Goal: Transaction & Acquisition: Book appointment/travel/reservation

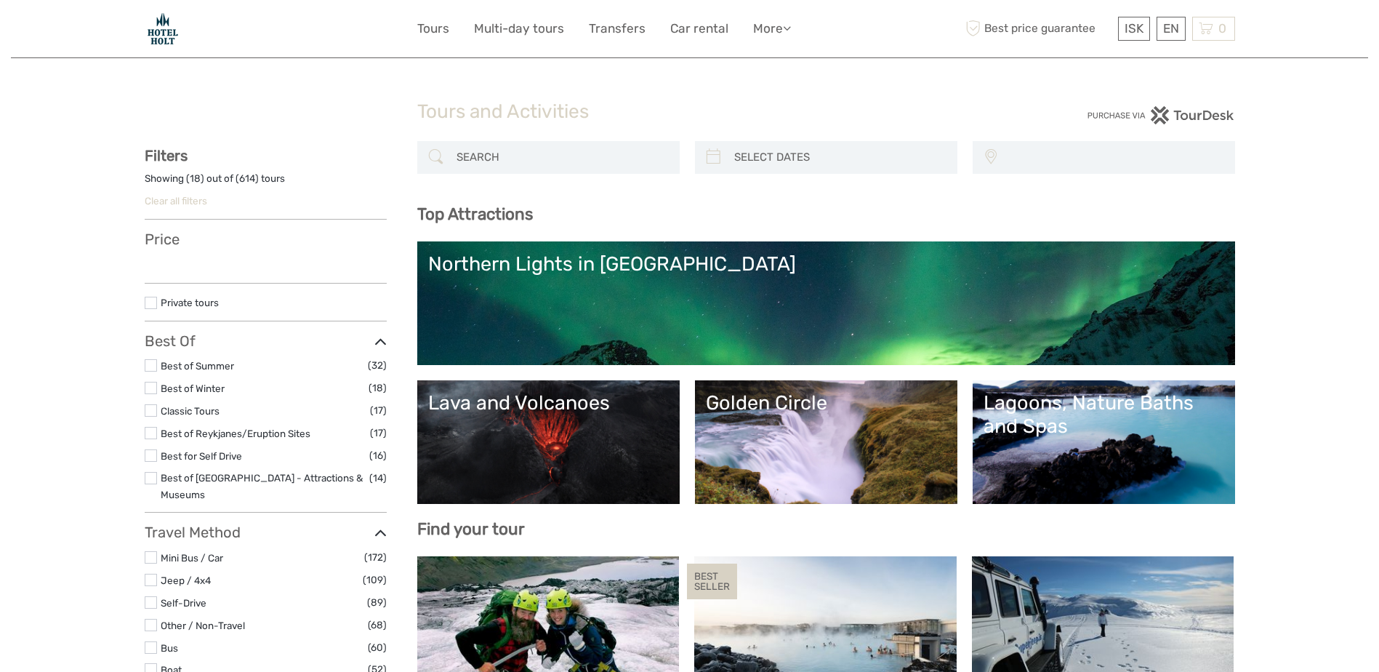
select select
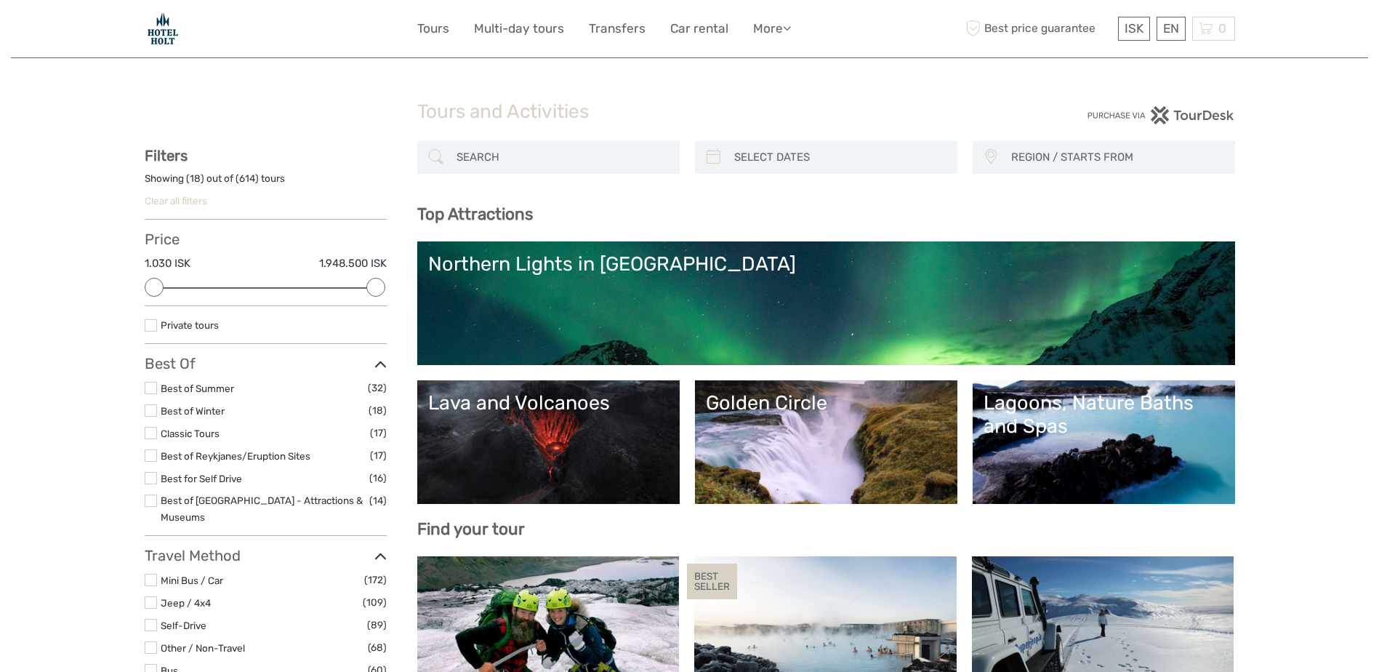
click at [780, 451] on link "Golden Circle" at bounding box center [826, 442] width 241 height 102
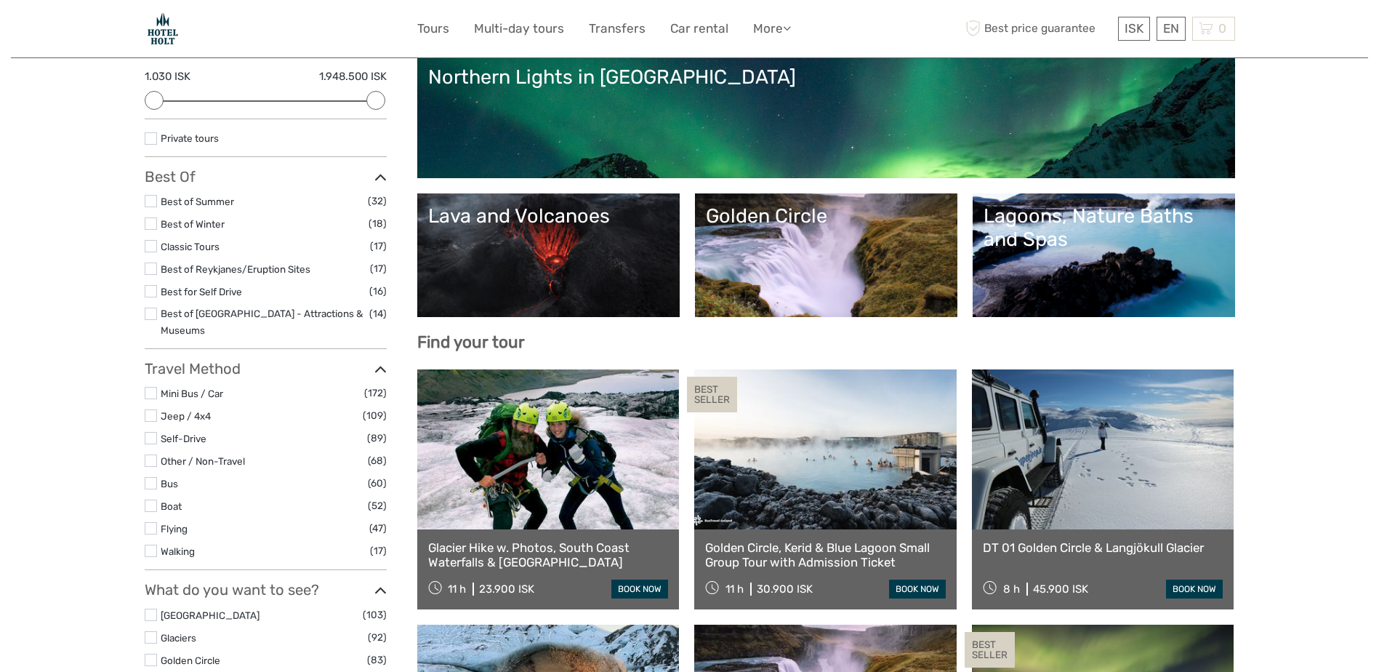
scroll to position [188, 0]
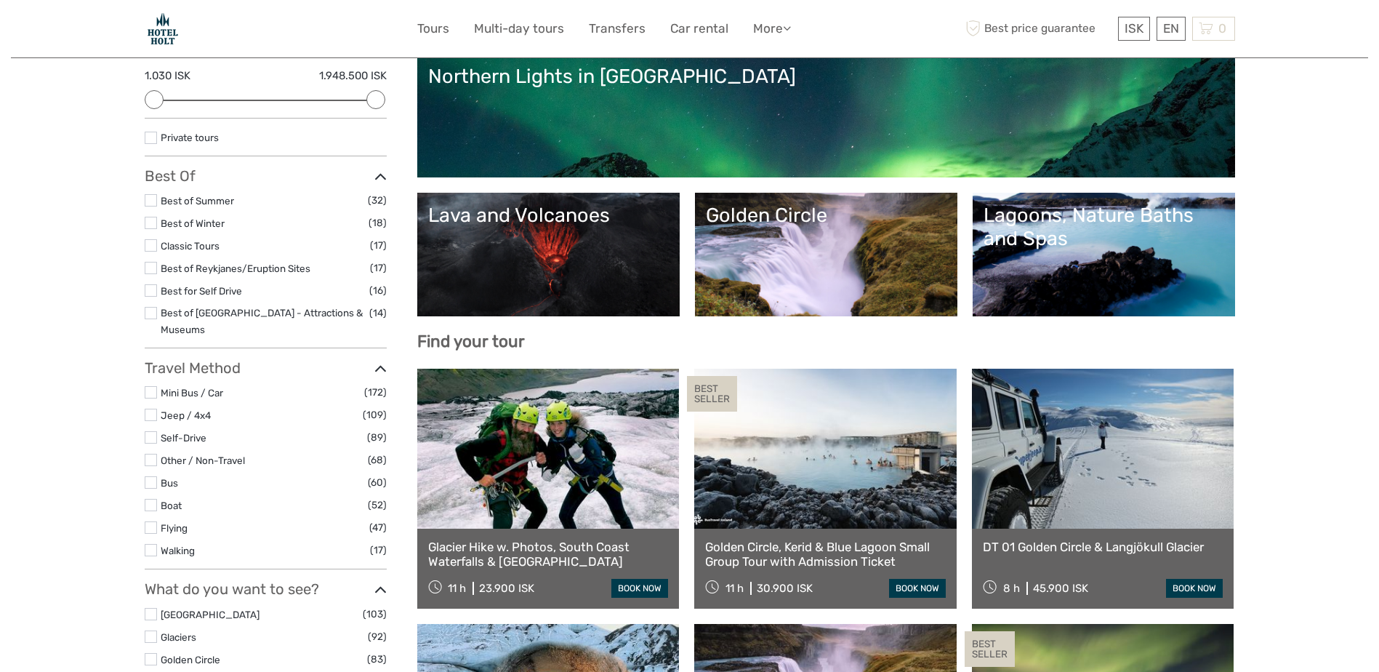
click at [1059, 245] on div "Lagoons, Nature Baths and Spas" at bounding box center [1104, 227] width 241 height 47
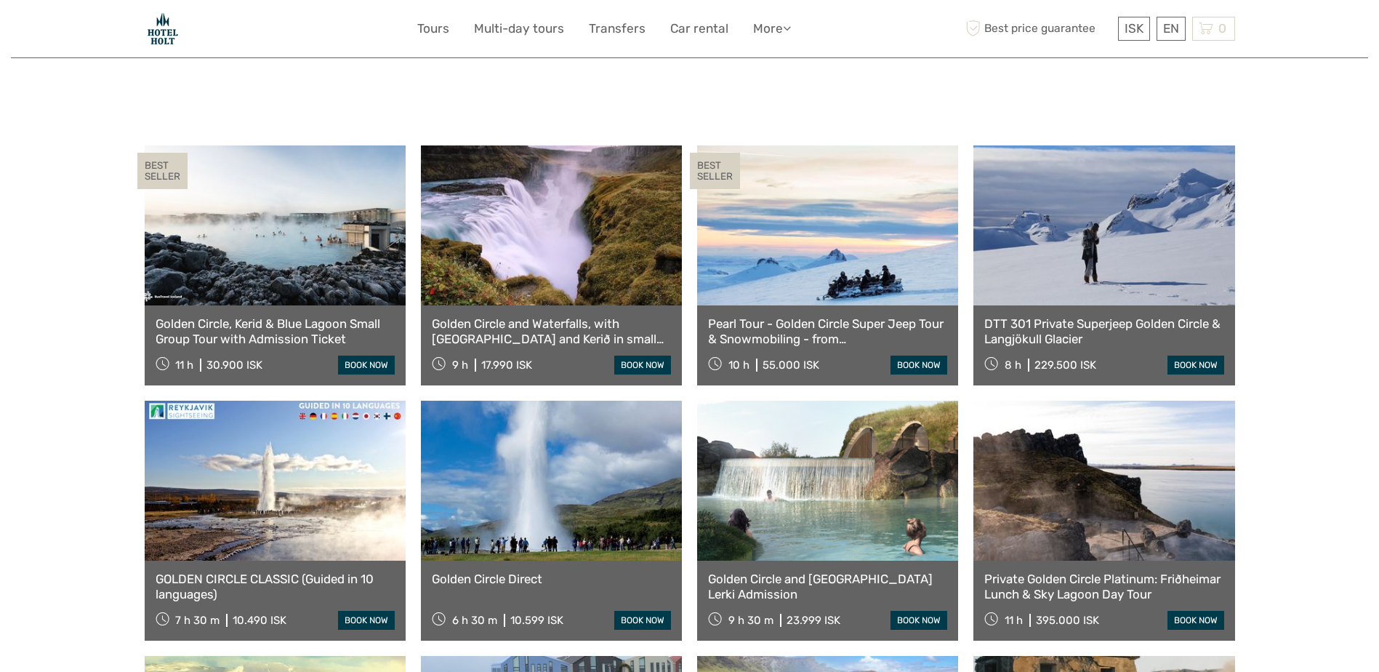
scroll to position [691, 0]
click at [1115, 89] on link "€" at bounding box center [1123, 88] width 49 height 26
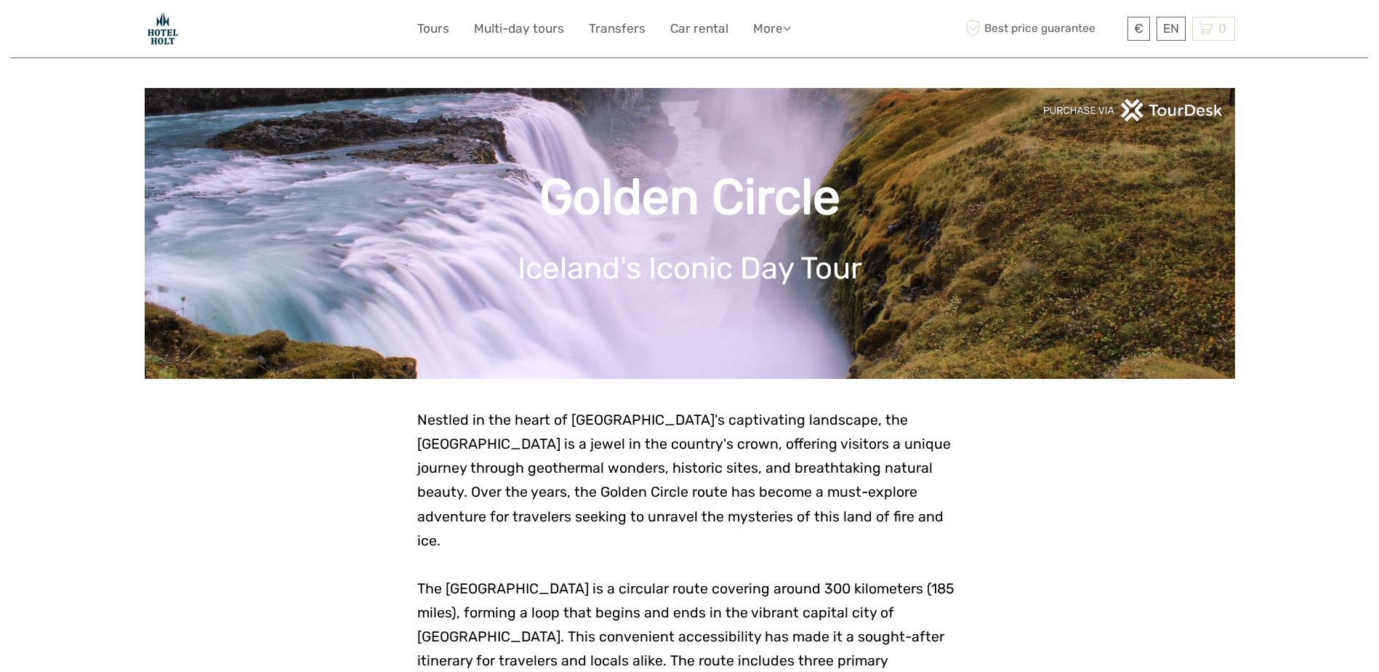
scroll to position [0, 0]
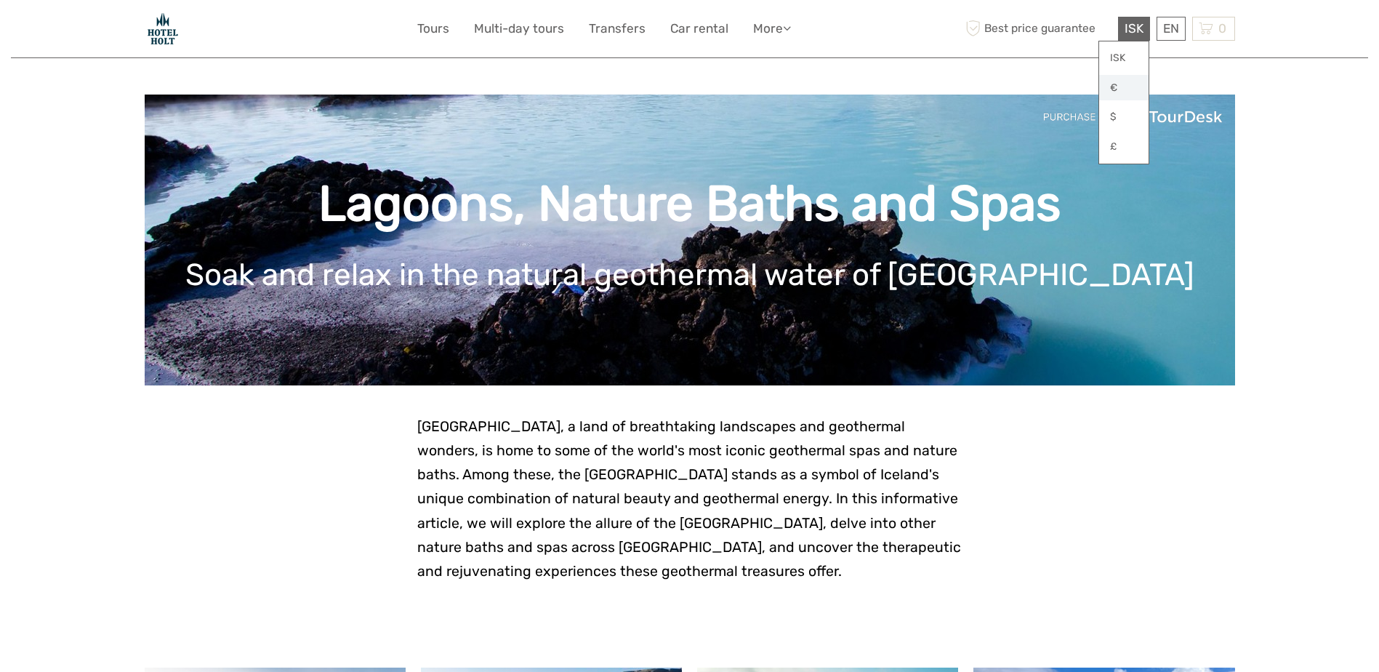
click at [1120, 83] on link "€" at bounding box center [1123, 88] width 49 height 26
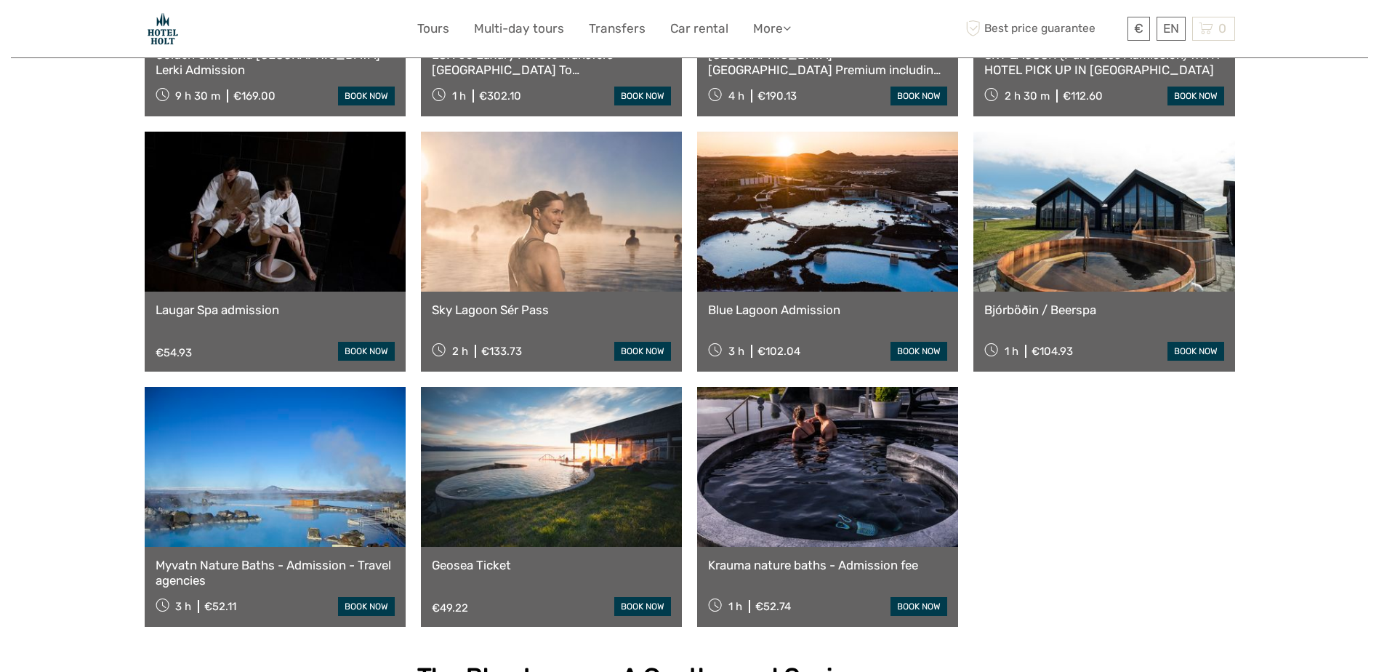
scroll to position [1045, 0]
click at [909, 344] on link "book now" at bounding box center [919, 351] width 57 height 19
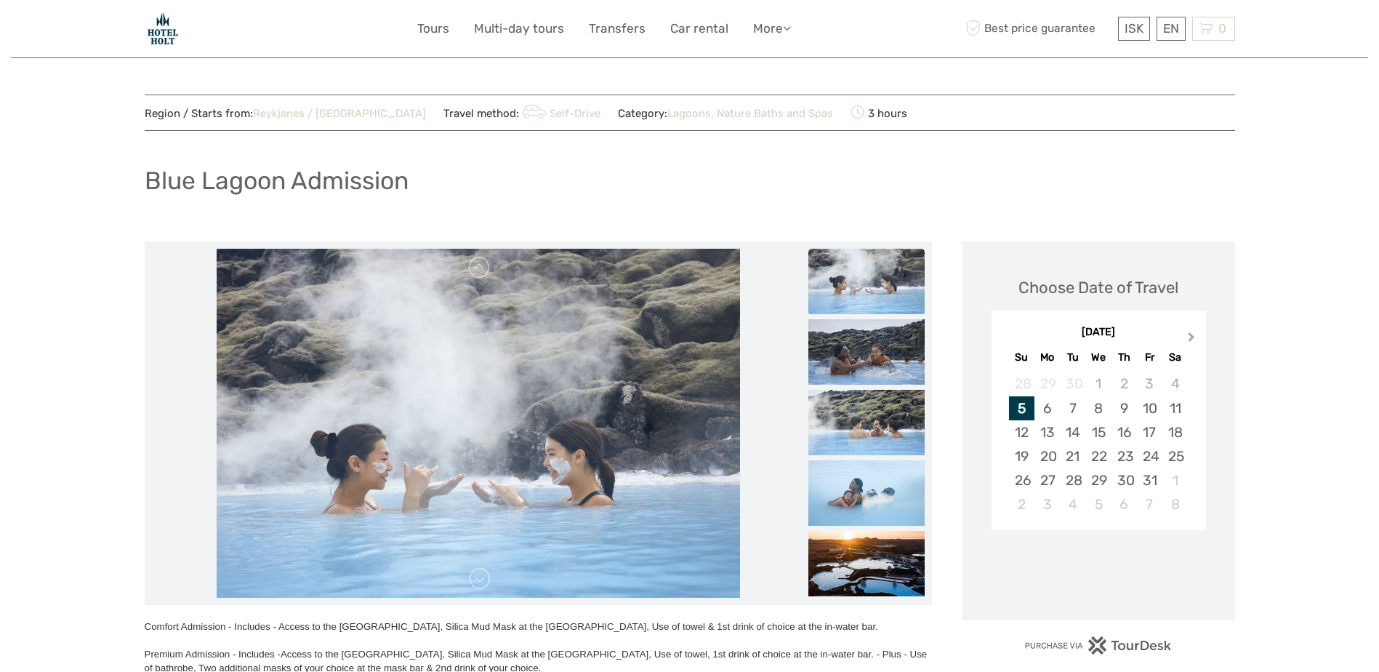
click at [1192, 334] on button "Next Month" at bounding box center [1192, 340] width 23 height 23
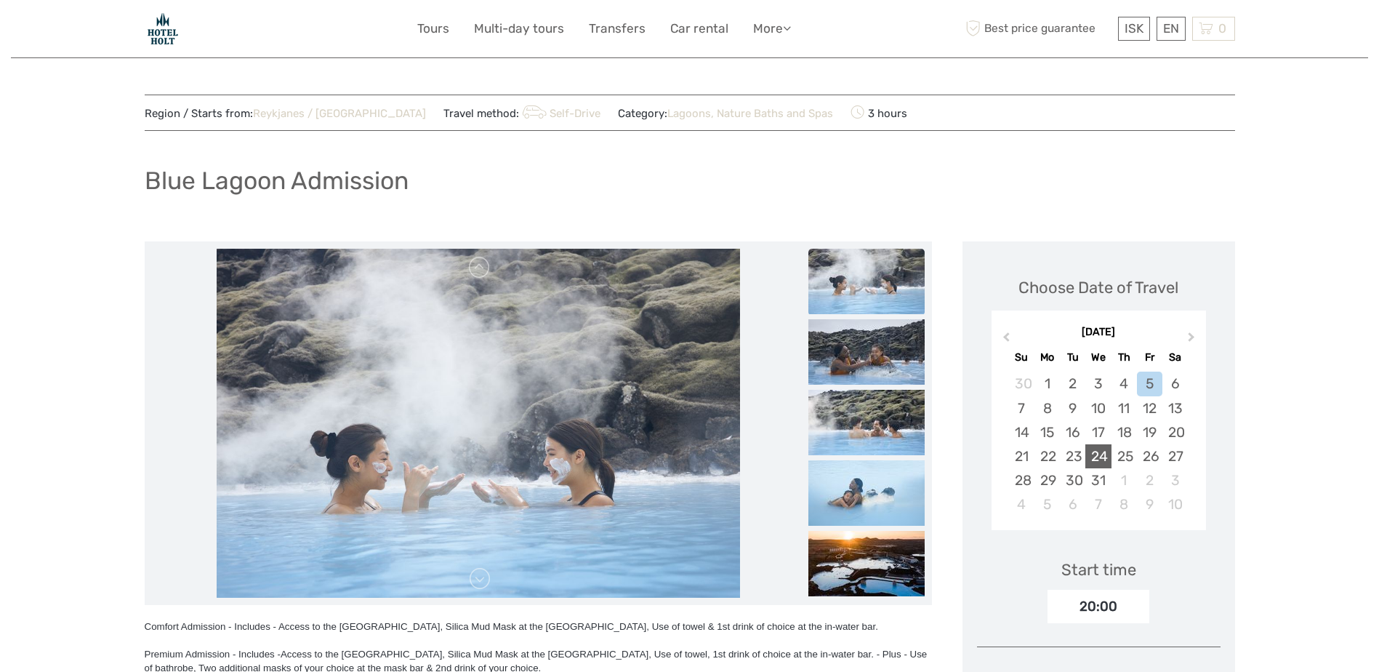
click at [1096, 455] on div "24" at bounding box center [1097, 456] width 25 height 24
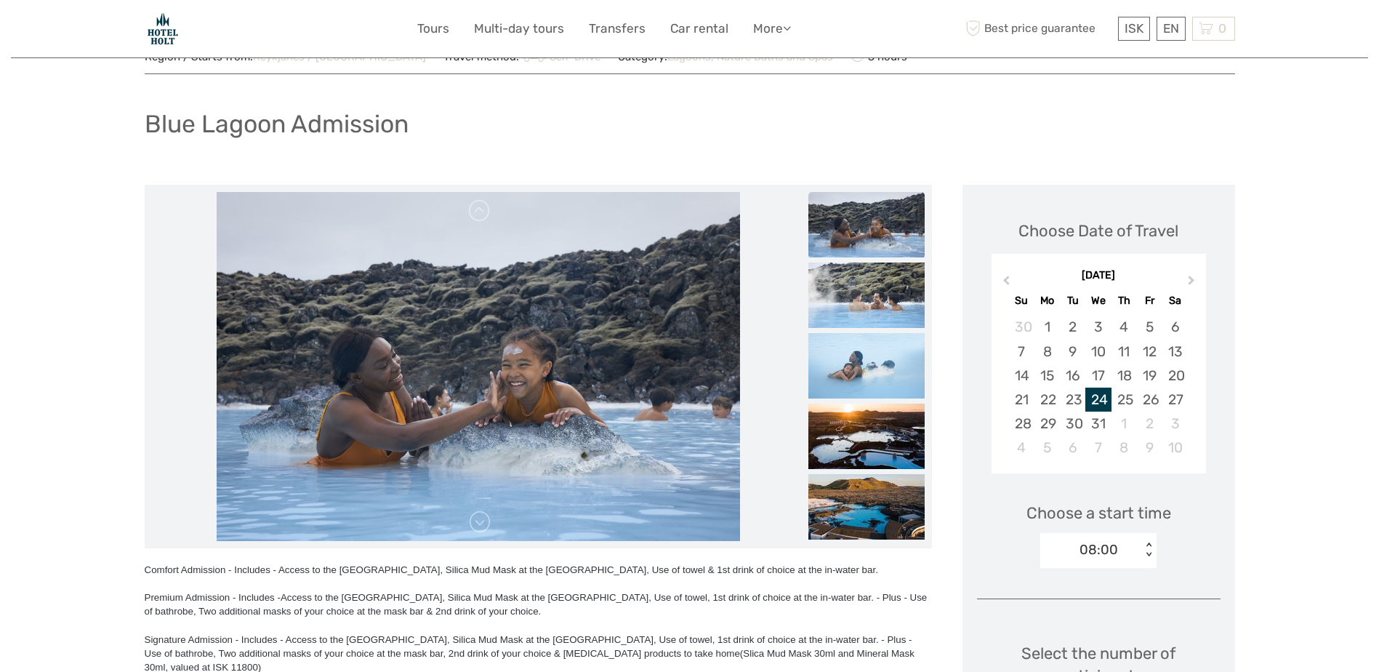
scroll to position [68, 0]
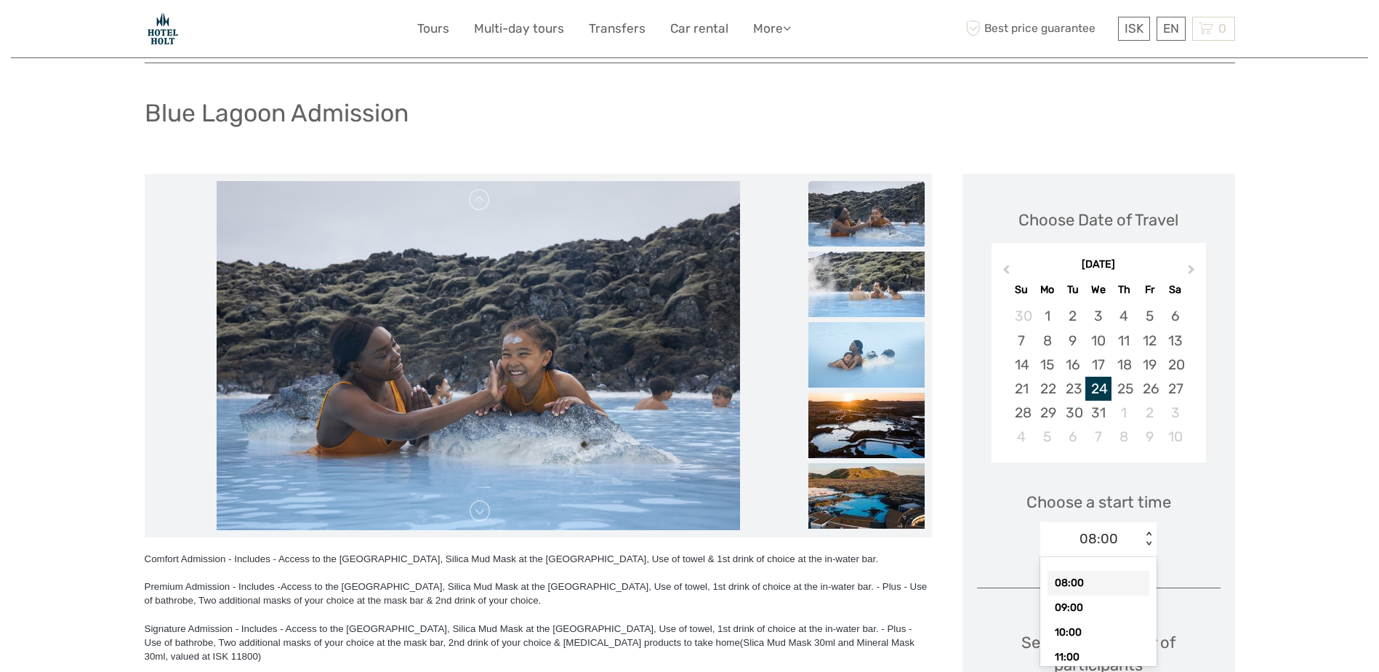
click at [1149, 546] on div "< >" at bounding box center [1149, 538] width 12 height 15
click at [1058, 657] on div "11:00" at bounding box center [1099, 657] width 102 height 25
click at [1179, 607] on div "Choose Date of Travel December 2025 Previous Month Next Month December 2025 Su …" at bounding box center [1099, 603] width 273 height 859
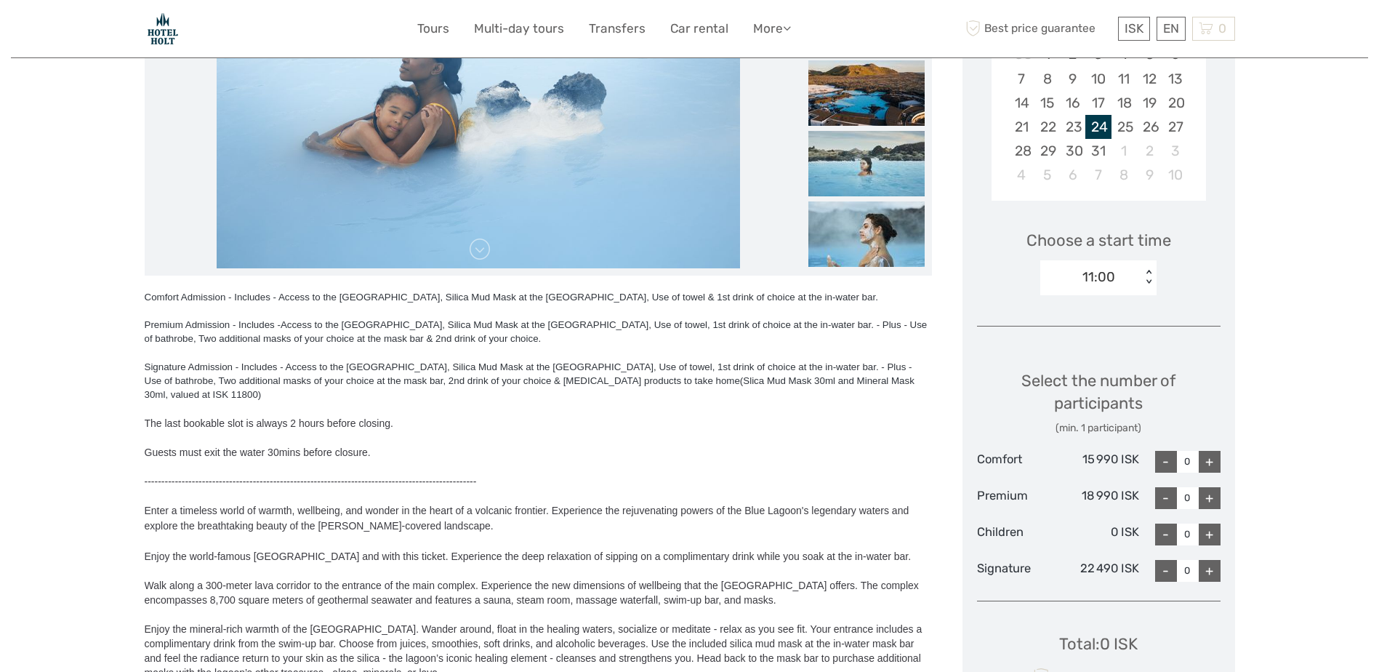
scroll to position [0, 0]
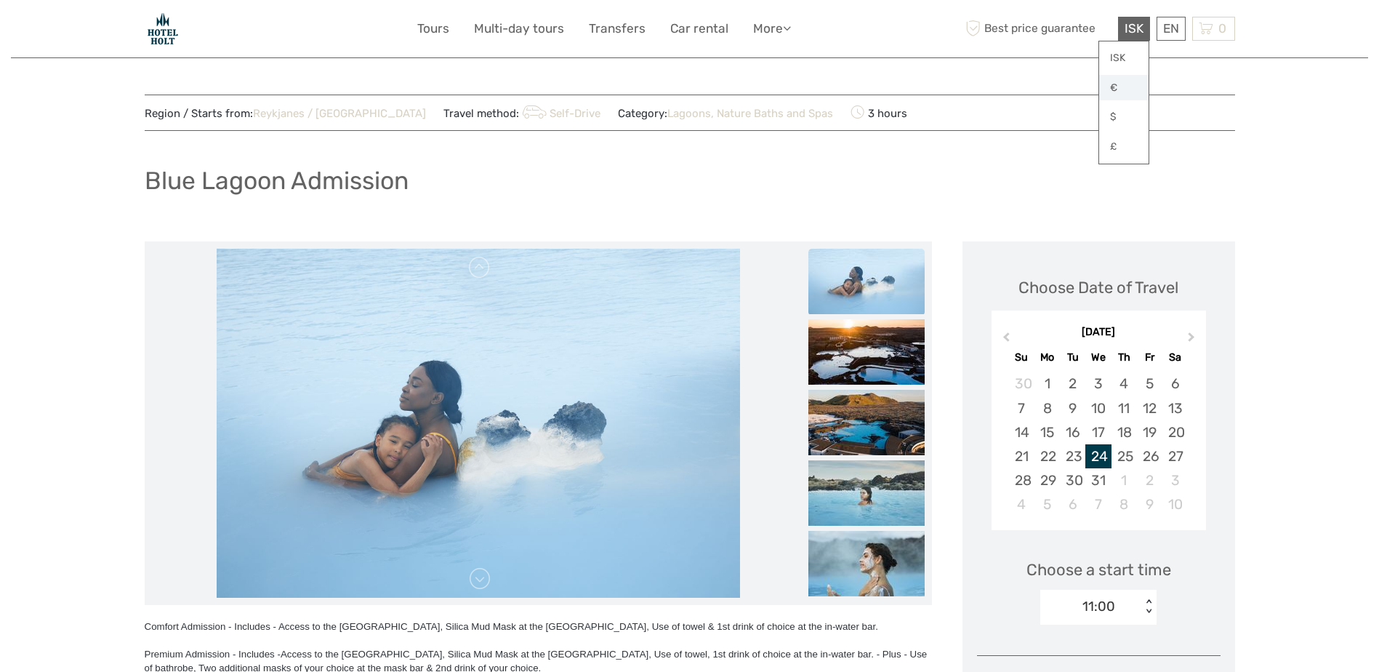
click at [1117, 91] on link "€" at bounding box center [1123, 88] width 49 height 26
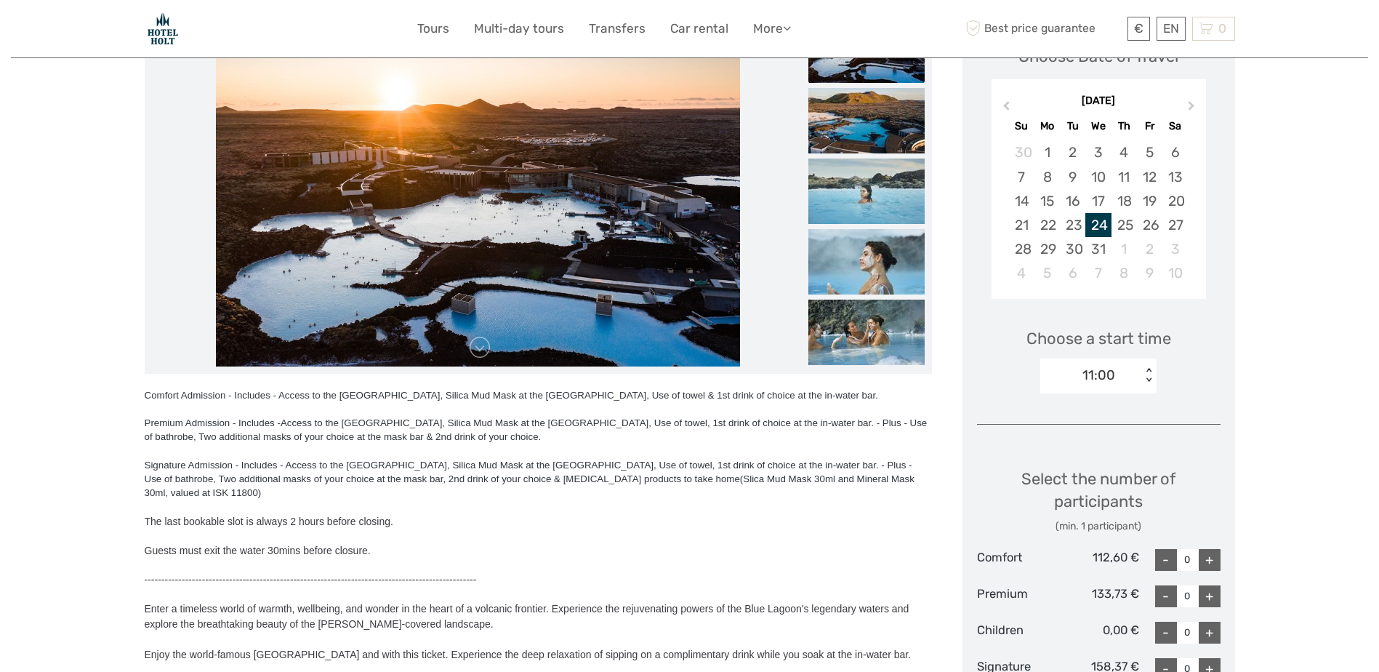
scroll to position [234, 0]
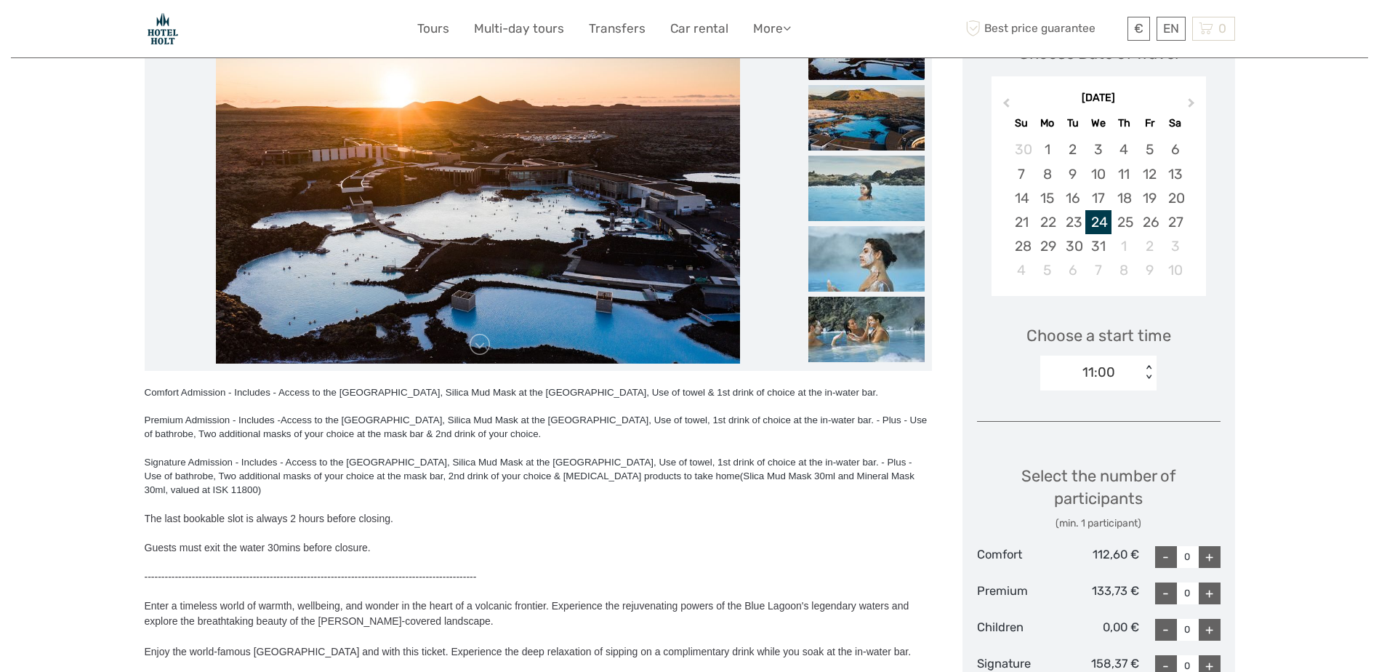
click at [1206, 559] on div "+" at bounding box center [1210, 557] width 22 height 22
type input "2"
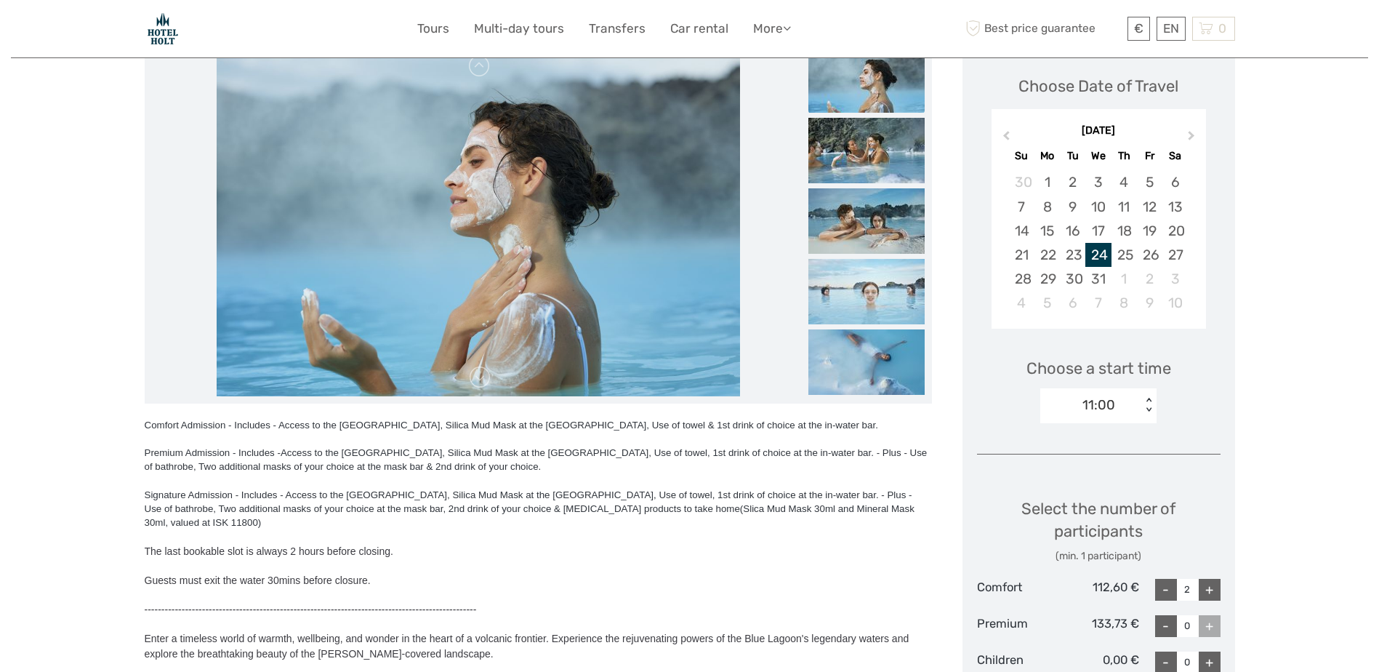
scroll to position [0, 0]
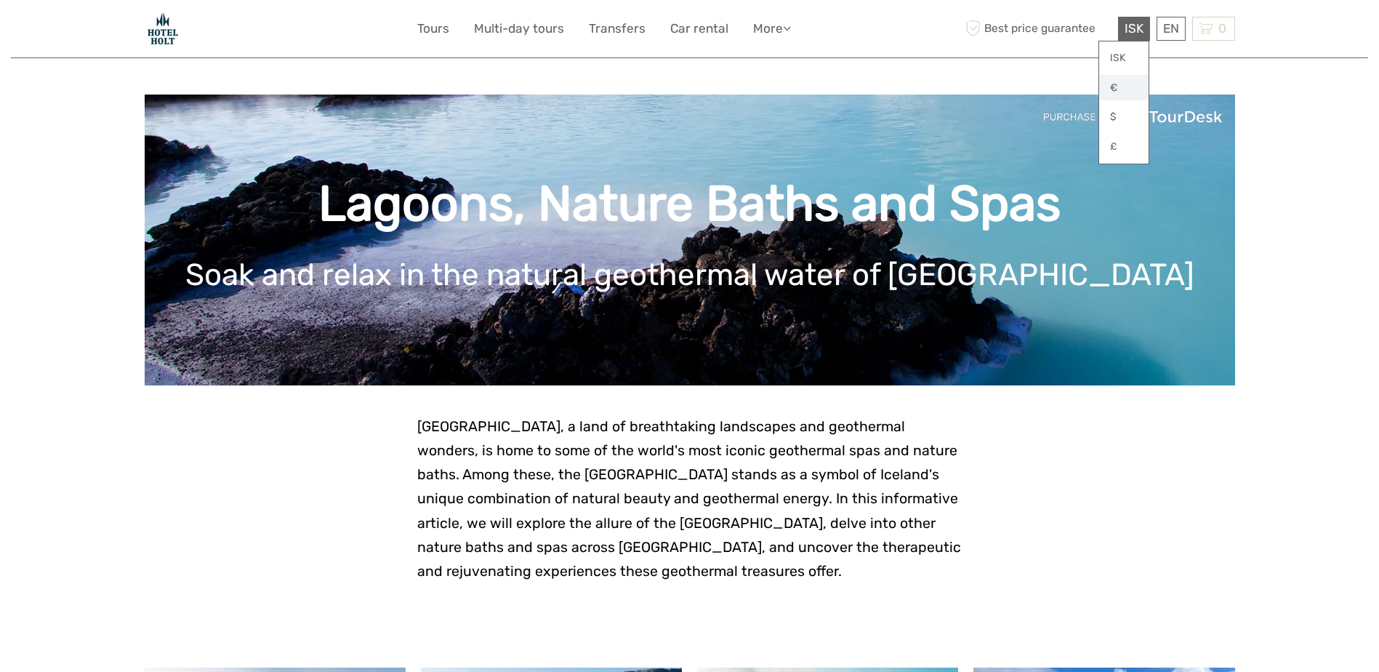
click at [1121, 87] on link "€" at bounding box center [1123, 88] width 49 height 26
click at [434, 27] on link "Tours" at bounding box center [433, 28] width 32 height 21
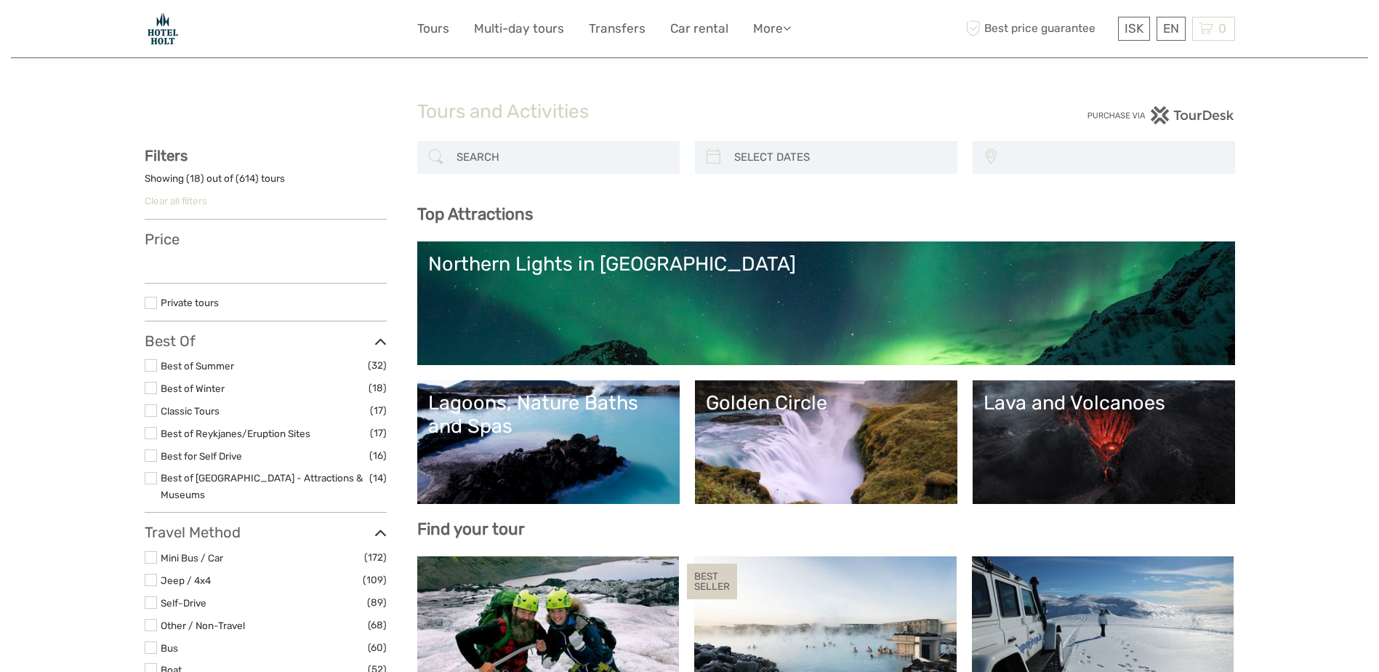
select select
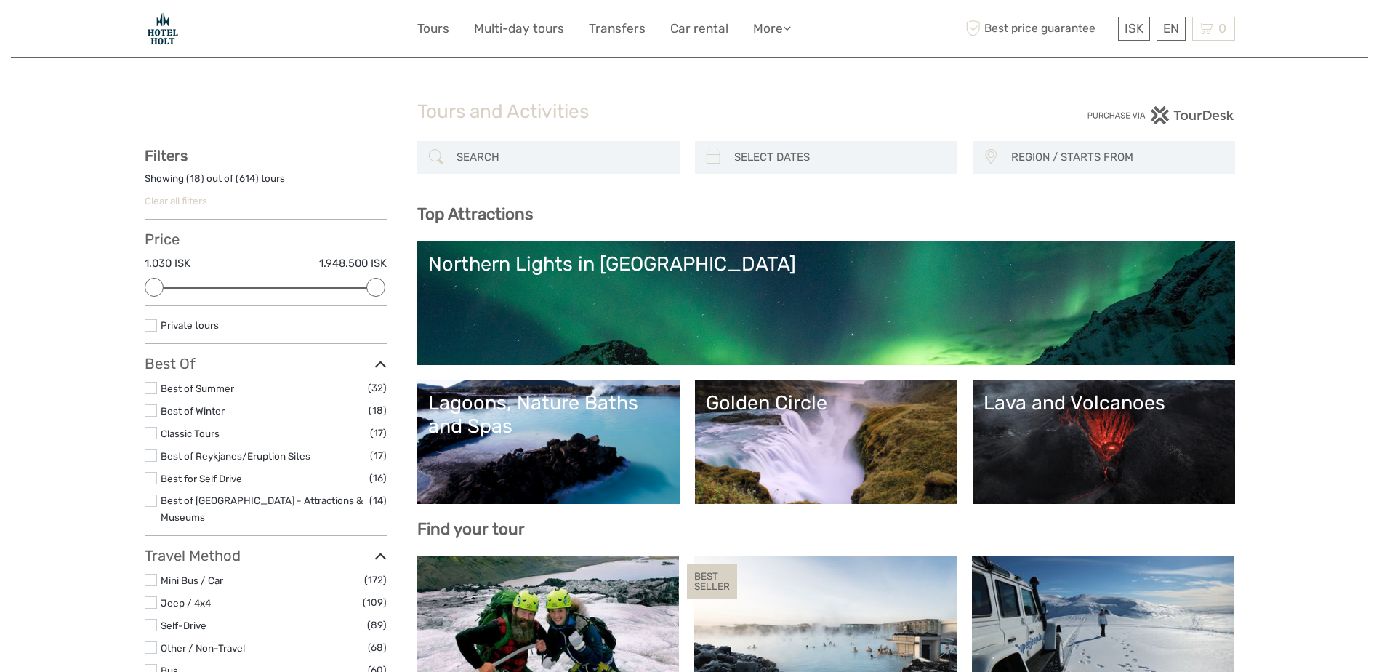
click at [774, 443] on link "Golden Circle" at bounding box center [826, 442] width 241 height 102
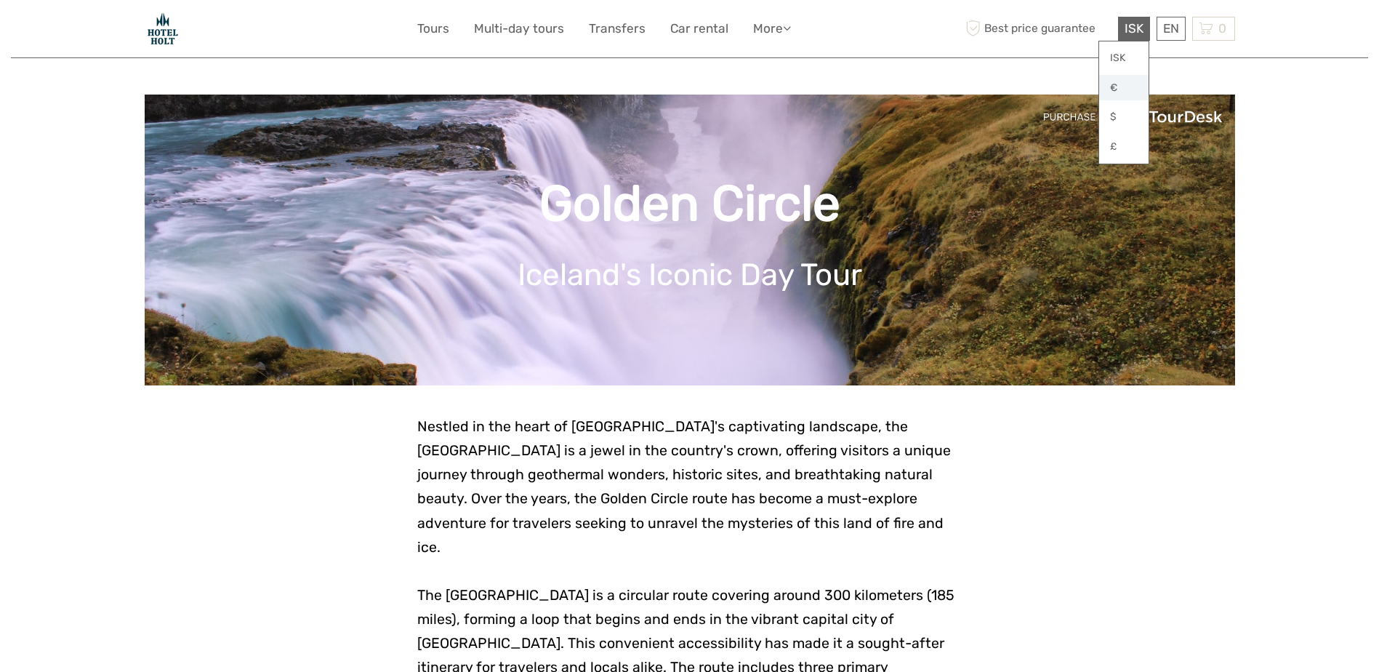
click at [1125, 87] on link "€" at bounding box center [1123, 88] width 49 height 26
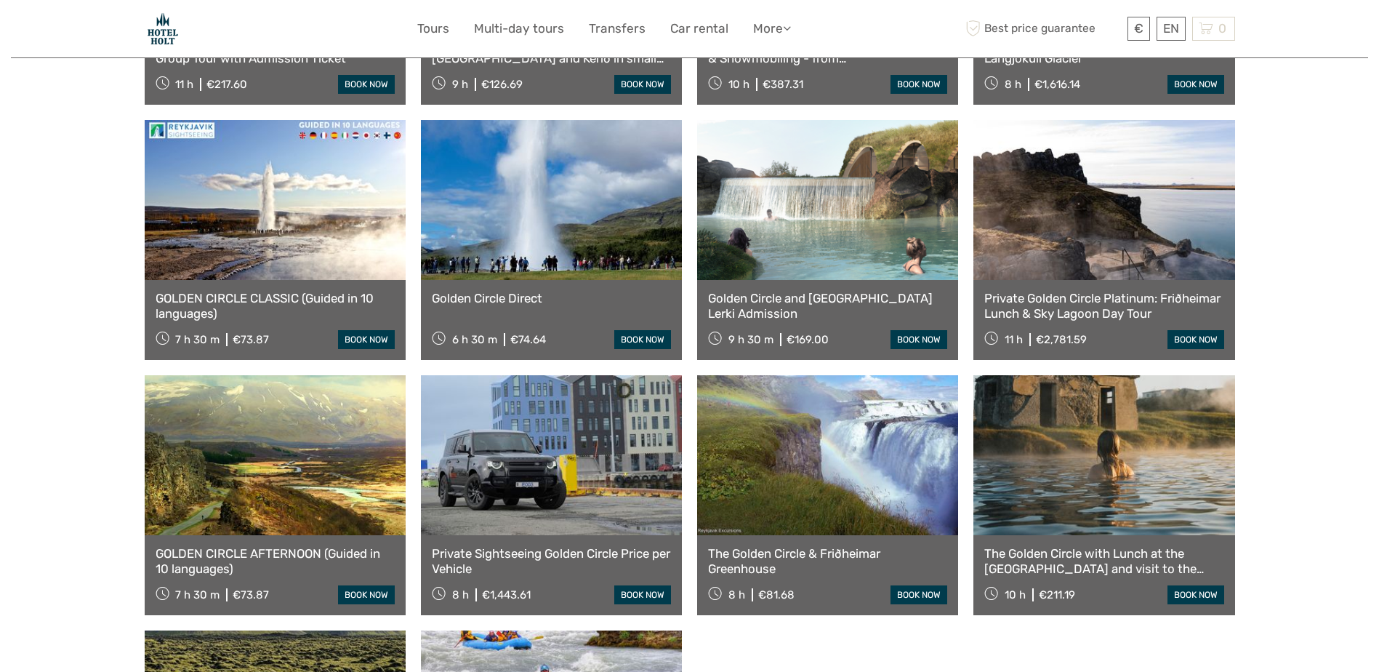
scroll to position [975, 0]
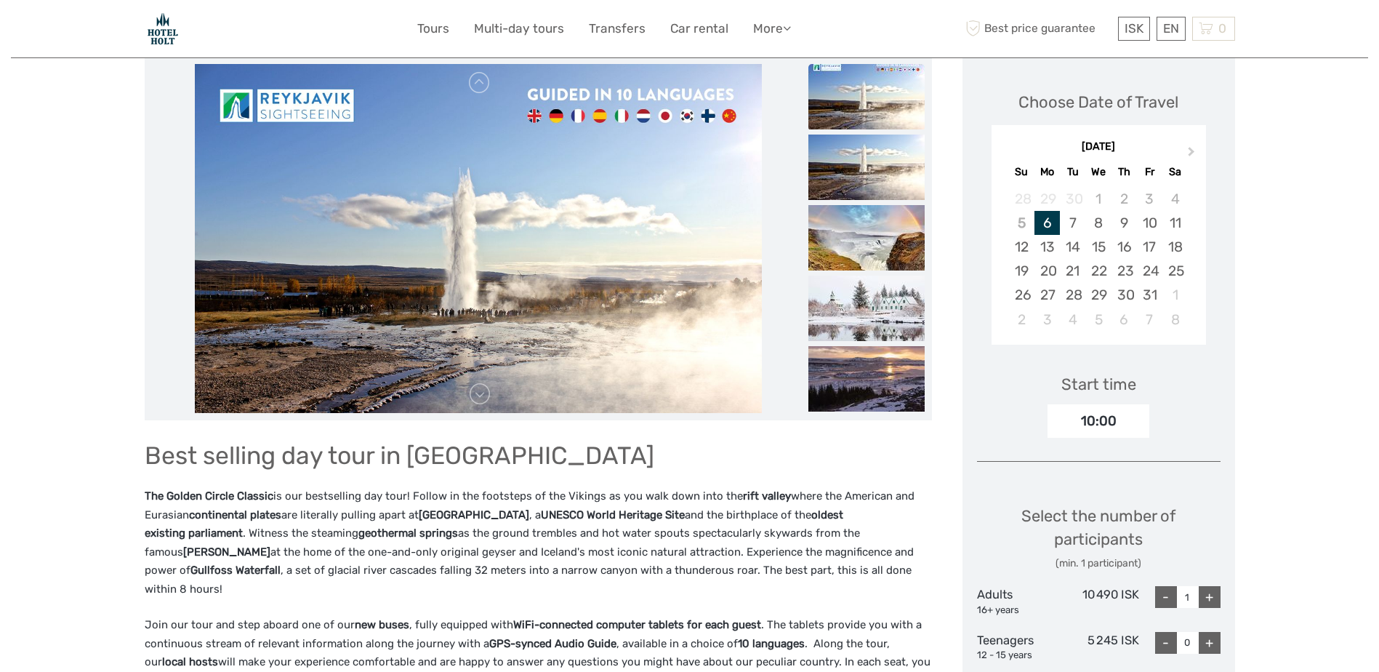
scroll to position [188, 0]
click at [1115, 81] on link "€" at bounding box center [1123, 88] width 49 height 26
click at [1194, 146] on button "Next Month" at bounding box center [1192, 155] width 23 height 23
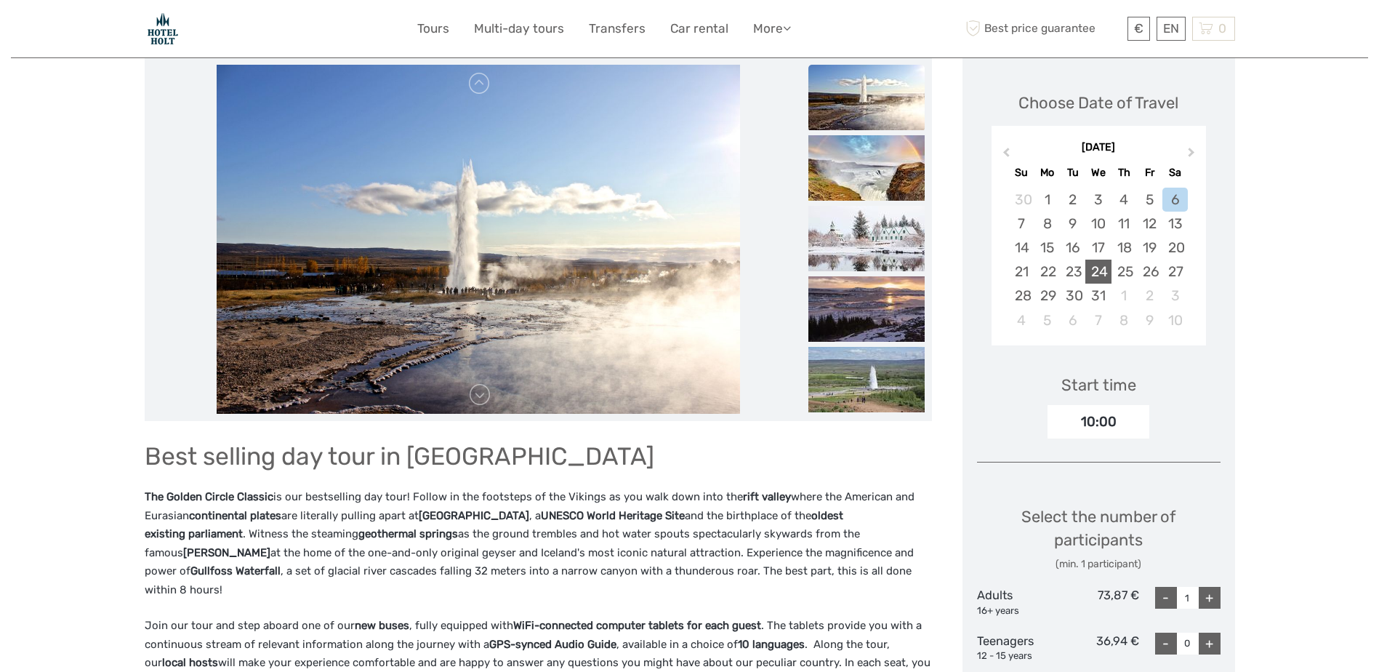
click at [1102, 267] on div "24" at bounding box center [1097, 272] width 25 height 24
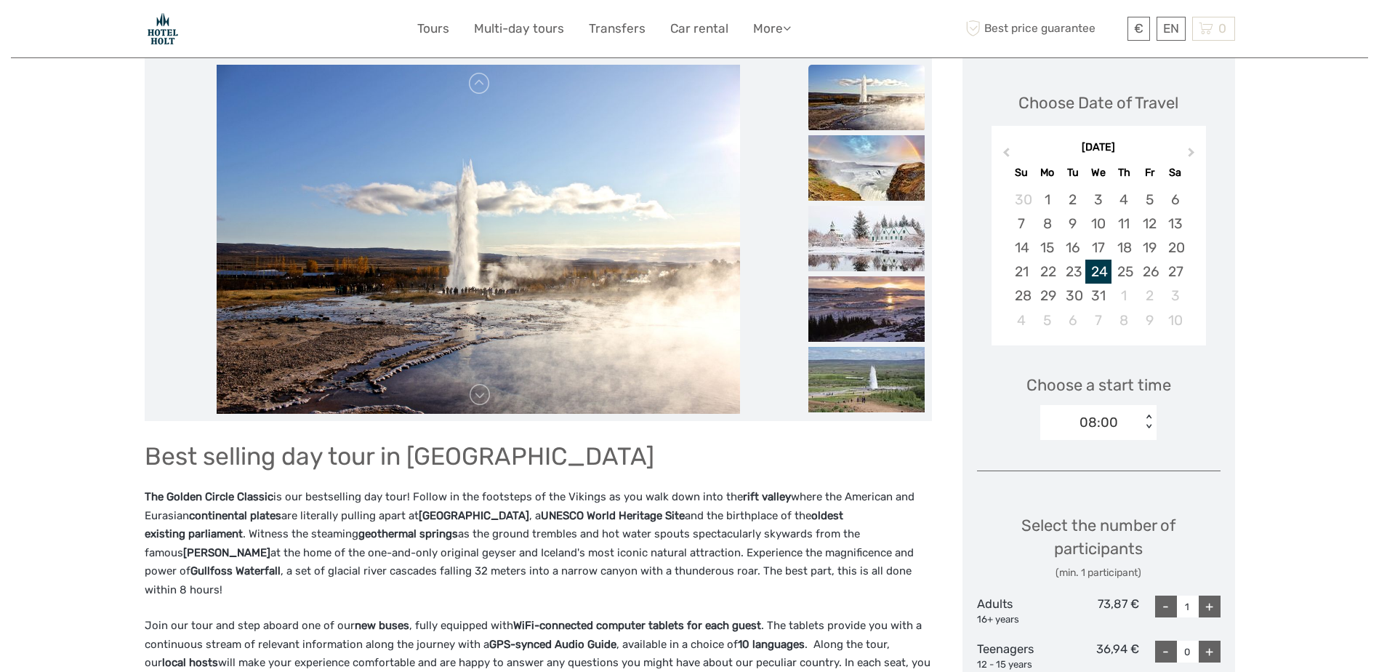
click at [1149, 415] on div "< >" at bounding box center [1149, 421] width 12 height 15
click at [1092, 510] on div "12:00" at bounding box center [1099, 515] width 102 height 25
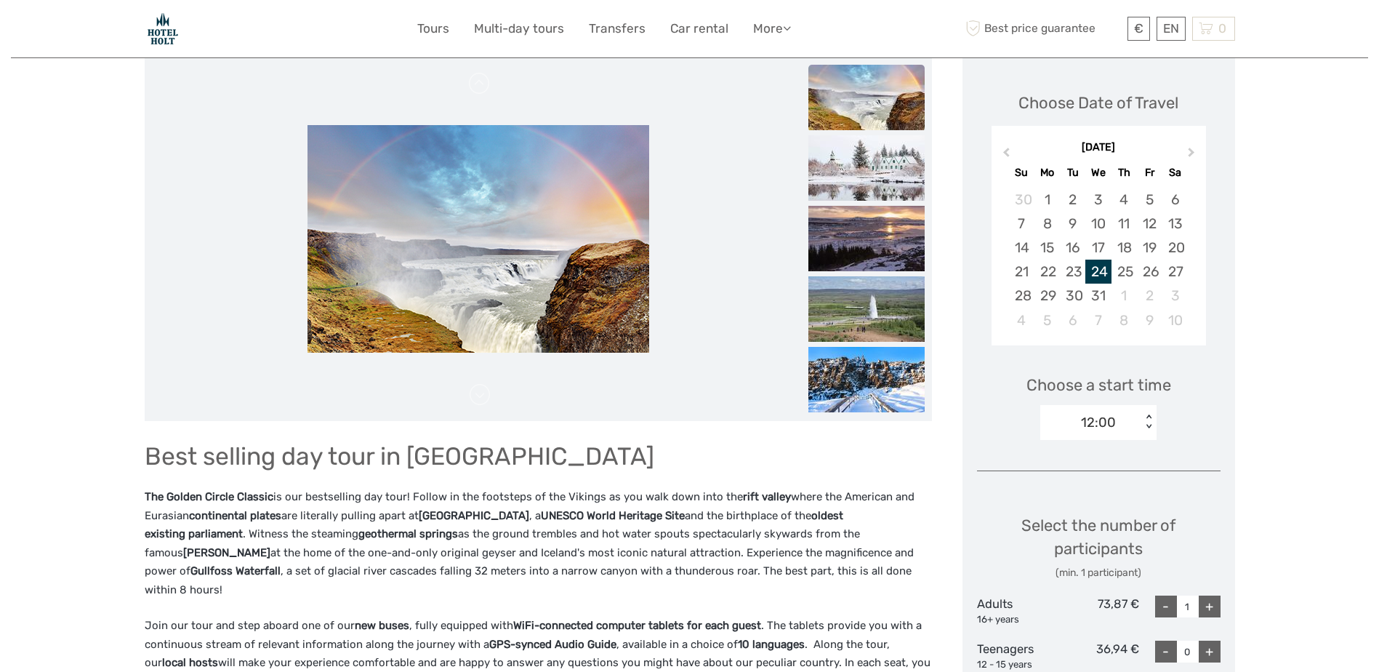
click at [1204, 478] on div "Choose Date of Travel [DATE] Previous Month Next Month [DATE] Su Mo Tu We Th Fr…" at bounding box center [1099, 561] width 273 height 1009
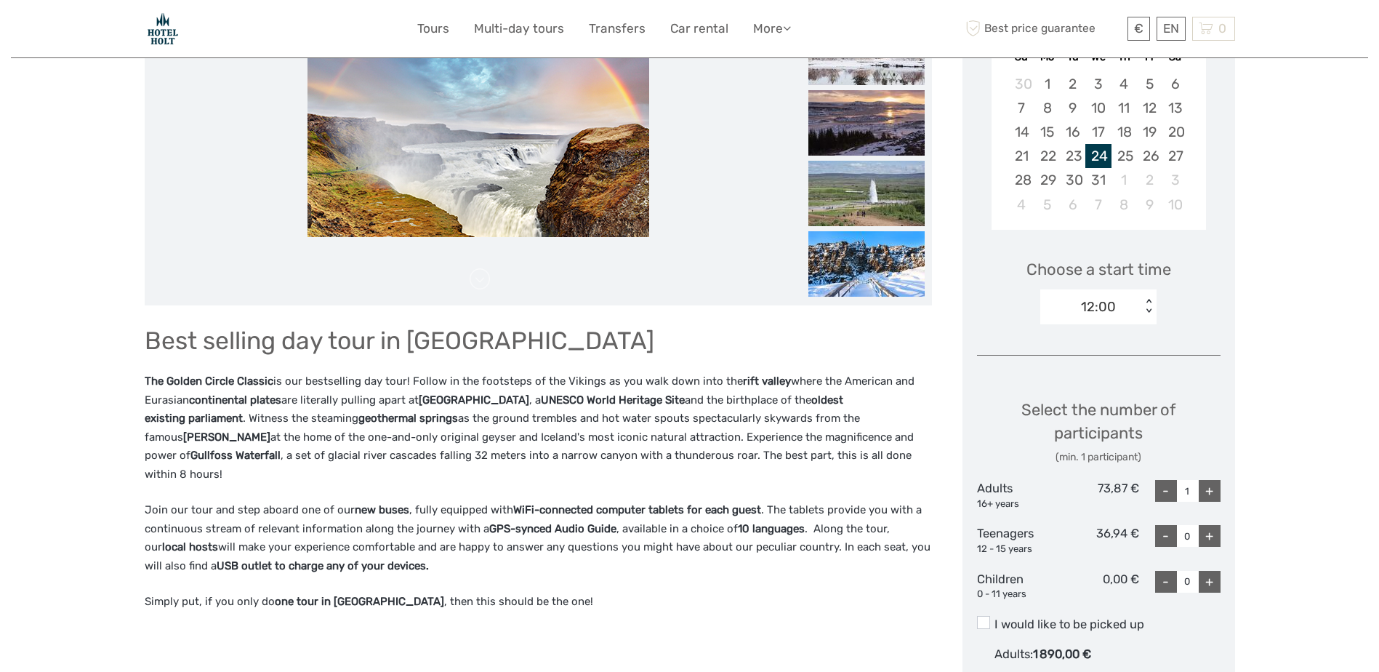
scroll to position [305, 0]
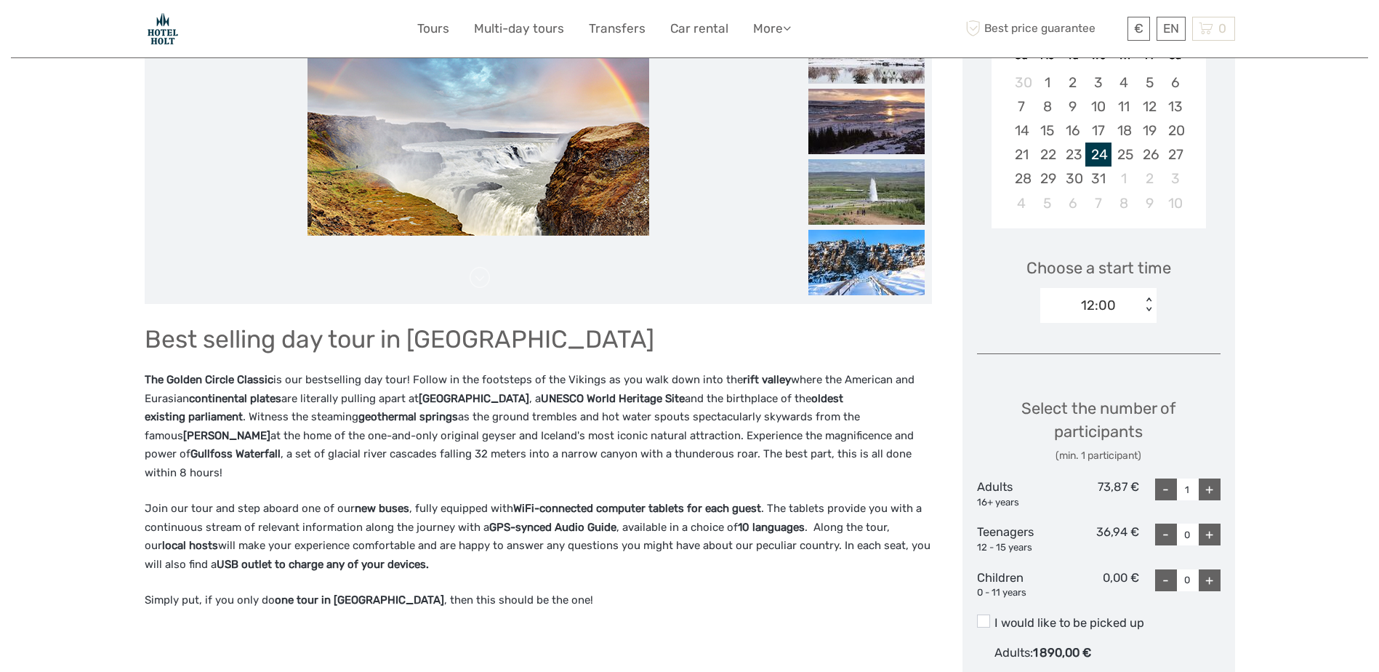
click at [1211, 494] on div "+" at bounding box center [1210, 489] width 22 height 22
type input "2"
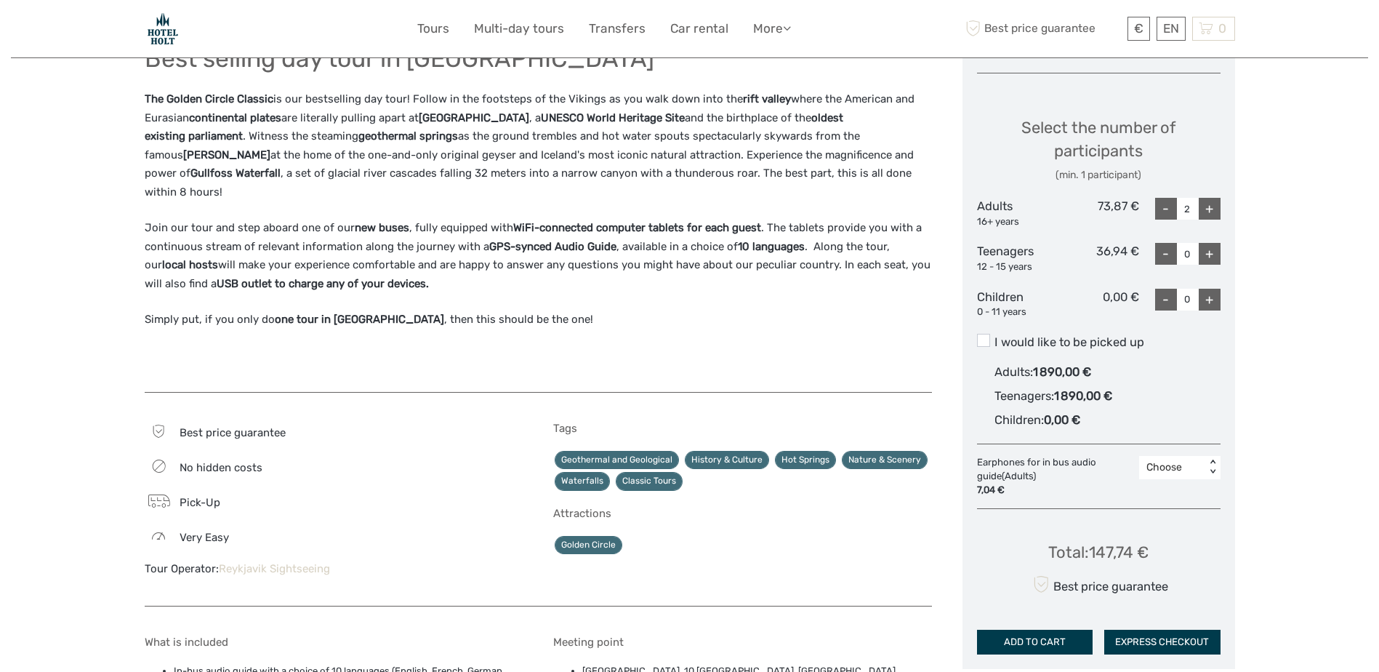
scroll to position [585, 0]
click at [1113, 344] on label "I would like to be picked up" at bounding box center [1099, 342] width 244 height 17
click at [995, 337] on input "I would like to be picked up" at bounding box center [995, 337] width 0 height 0
click at [1113, 344] on label "I would like to be picked up" at bounding box center [1099, 342] width 244 height 17
click at [995, 337] on input "I would like to be picked up" at bounding box center [995, 337] width 0 height 0
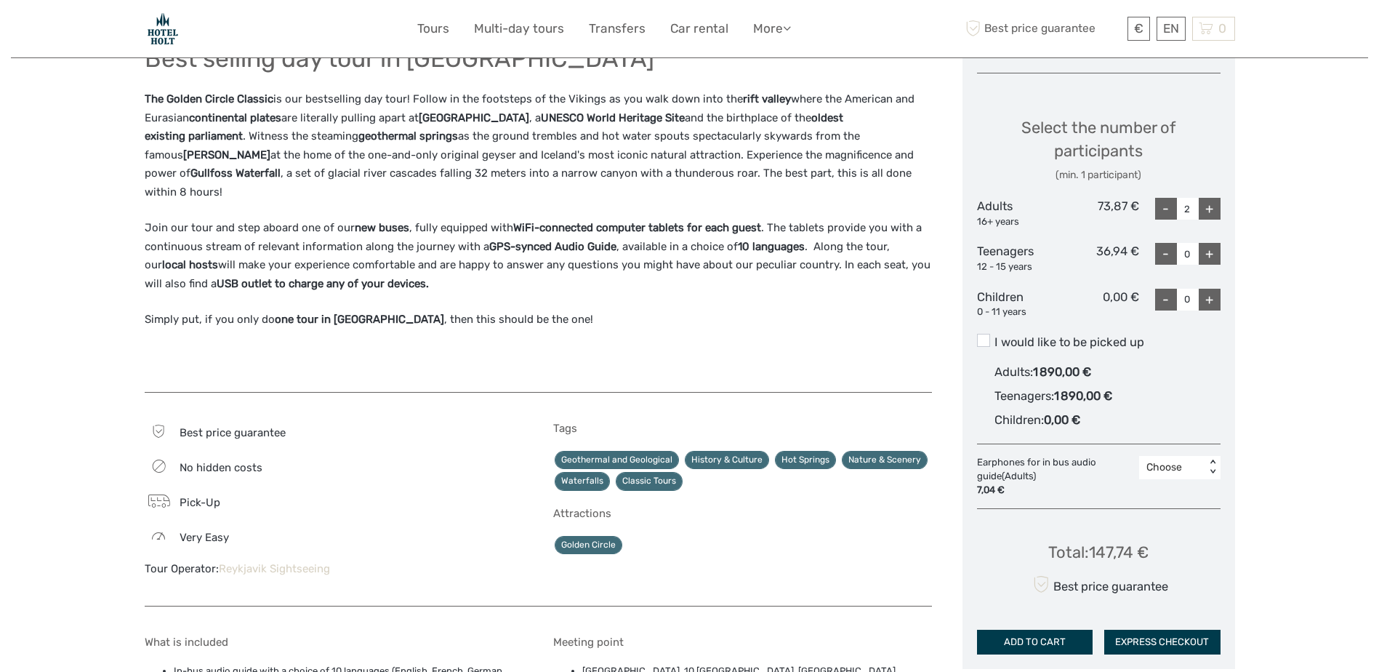
click at [1113, 344] on label "I would like to be picked up" at bounding box center [1099, 342] width 244 height 17
click at [995, 337] on input "I would like to be picked up" at bounding box center [995, 337] width 0 height 0
click at [1113, 344] on label "I would like to be picked up" at bounding box center [1099, 342] width 244 height 17
click at [995, 337] on input "I would like to be picked up" at bounding box center [995, 337] width 0 height 0
click at [1113, 344] on label "I would like to be picked up" at bounding box center [1099, 342] width 244 height 17
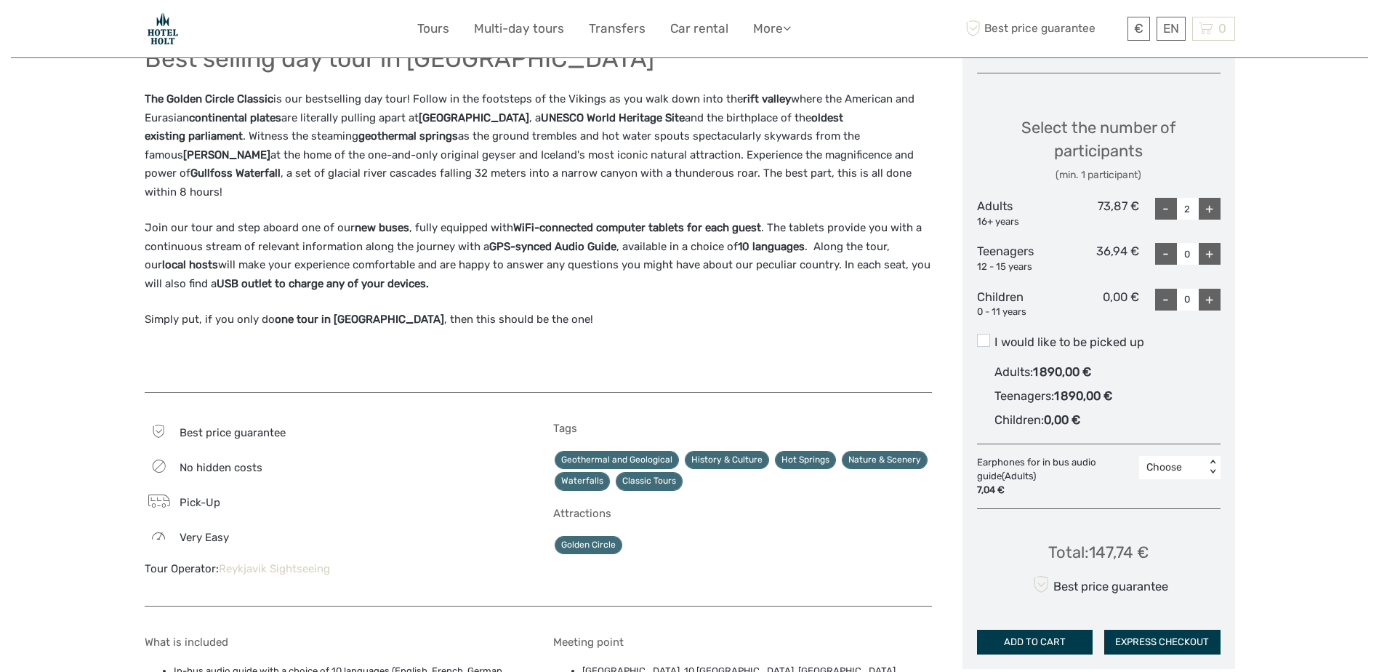
click at [995, 337] on input "I would like to be picked up" at bounding box center [995, 337] width 0 height 0
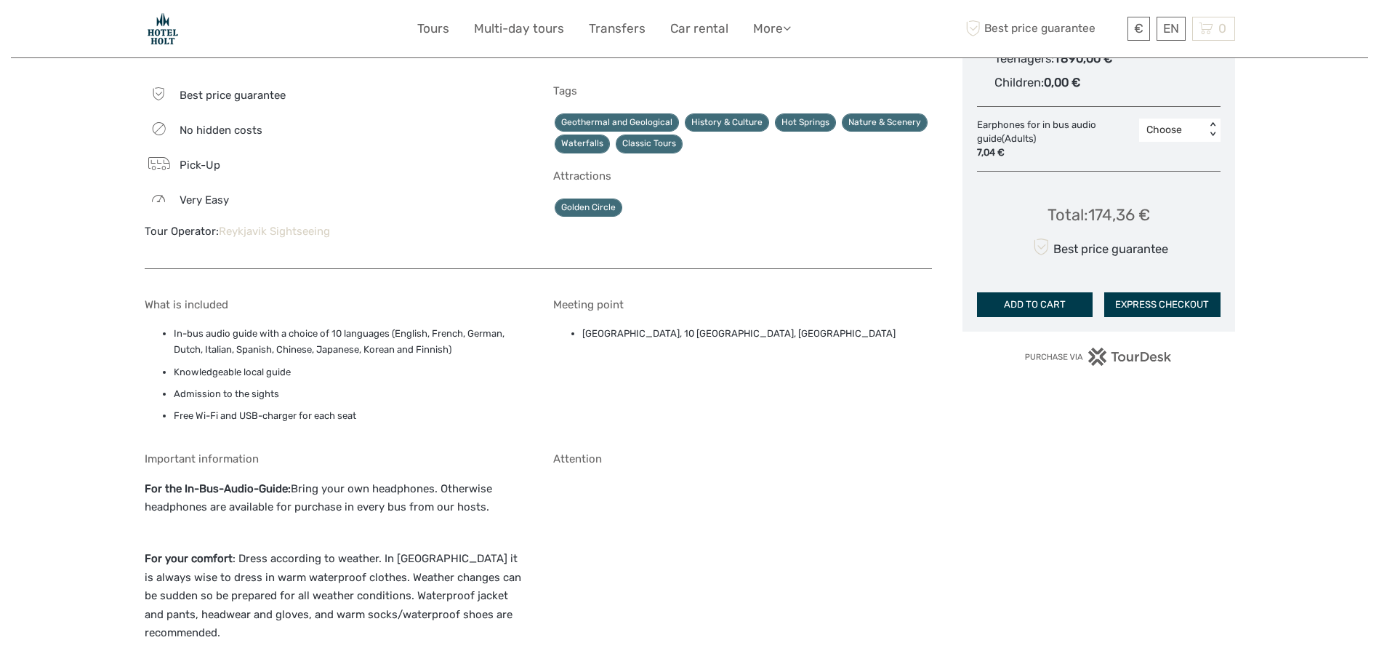
scroll to position [924, 0]
